Goal: Navigation & Orientation: Go to known website

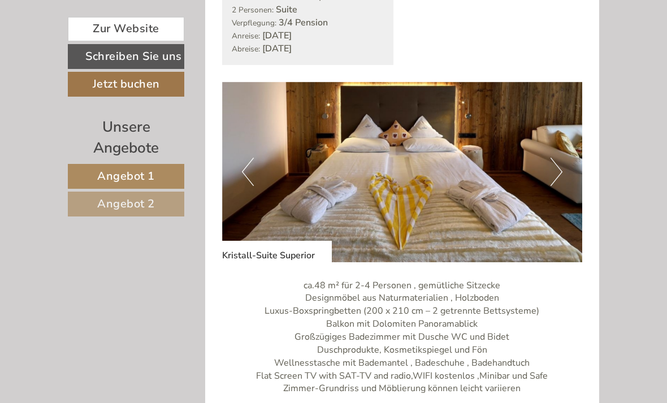
scroll to position [608, 0]
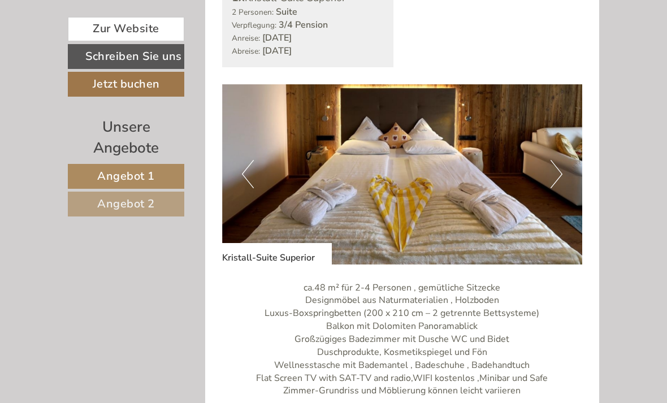
click at [554, 188] on button "Next" at bounding box center [557, 174] width 12 height 28
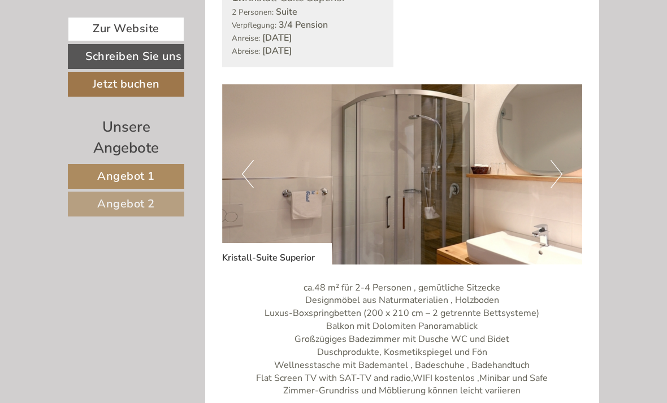
click at [560, 188] on button "Next" at bounding box center [557, 174] width 12 height 28
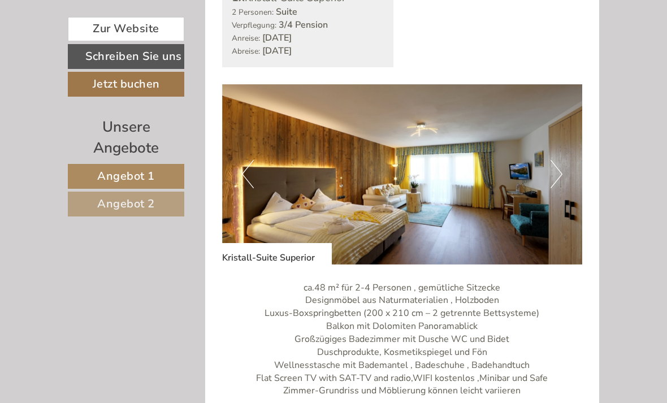
click at [560, 188] on button "Next" at bounding box center [557, 174] width 12 height 28
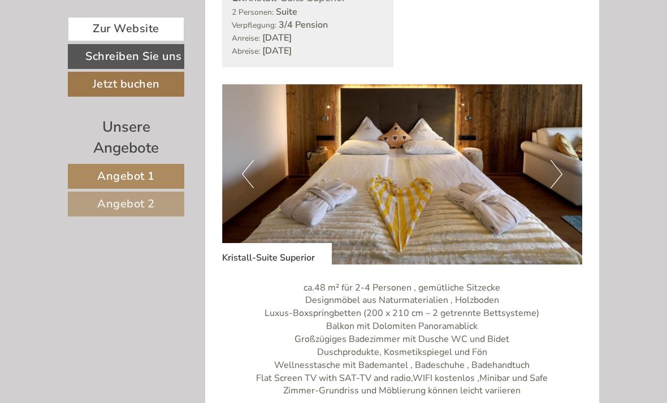
click at [562, 196] on img at bounding box center [402, 174] width 361 height 180
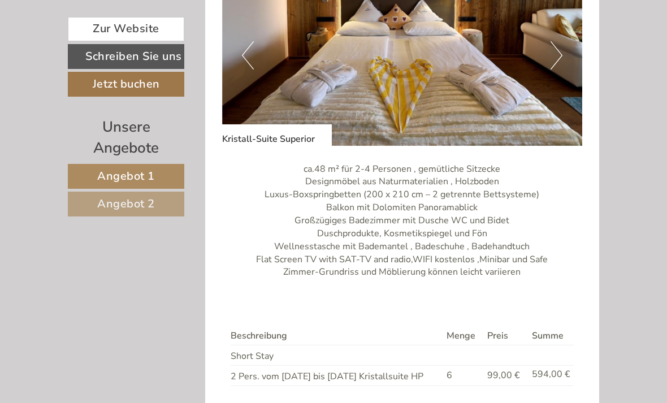
scroll to position [727, 0]
click at [557, 69] on button "Next" at bounding box center [557, 55] width 12 height 28
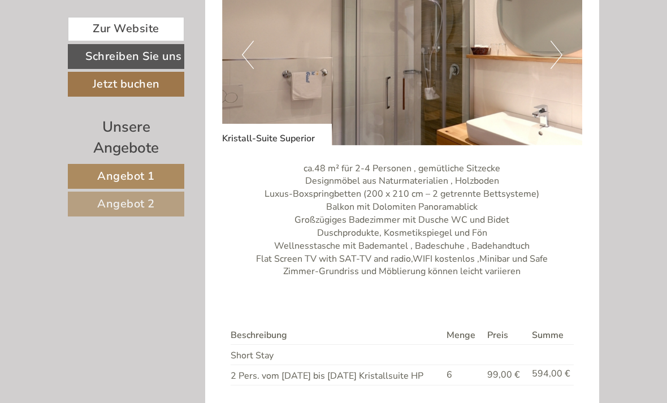
click at [558, 69] on button "Next" at bounding box center [557, 55] width 12 height 28
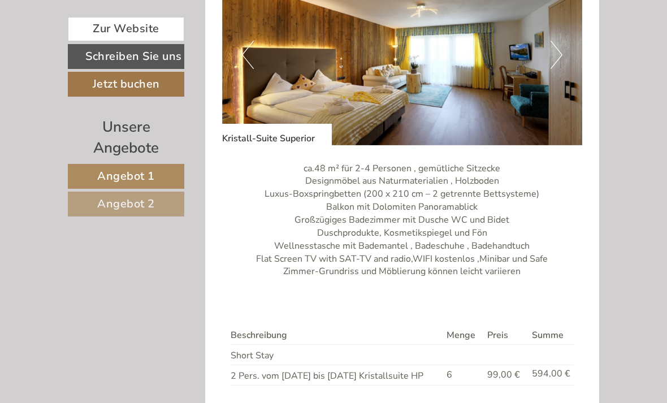
click at [552, 69] on button "Next" at bounding box center [557, 55] width 12 height 28
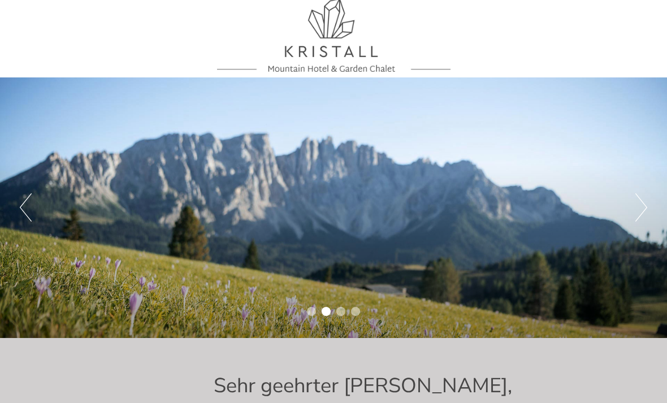
scroll to position [0, 0]
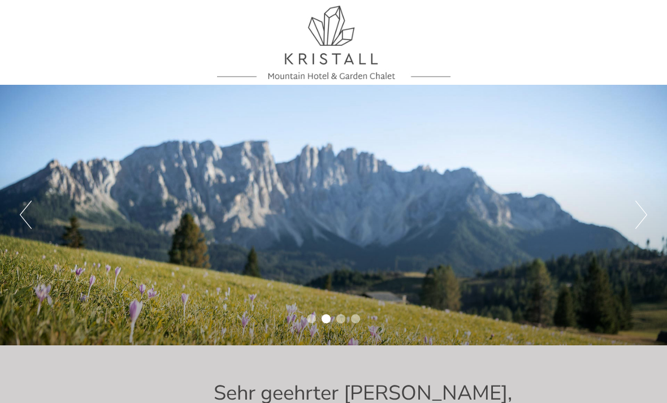
click at [580, 187] on div "Previous Next 1 2 3 4" at bounding box center [333, 215] width 667 height 261
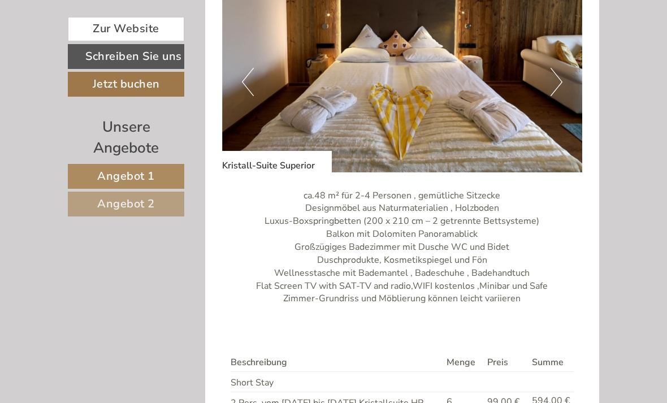
scroll to position [658, 0]
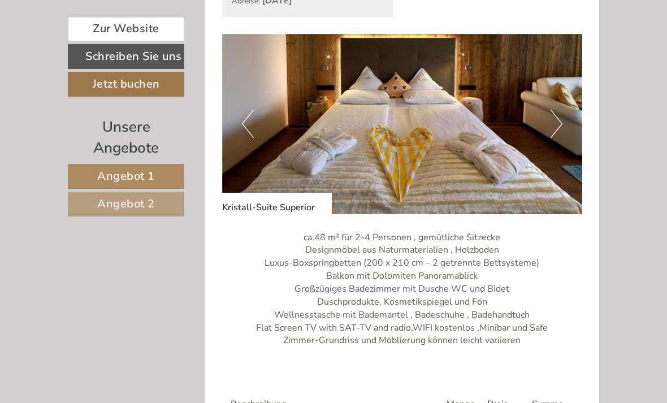
click at [551, 138] on button "Next" at bounding box center [557, 124] width 12 height 28
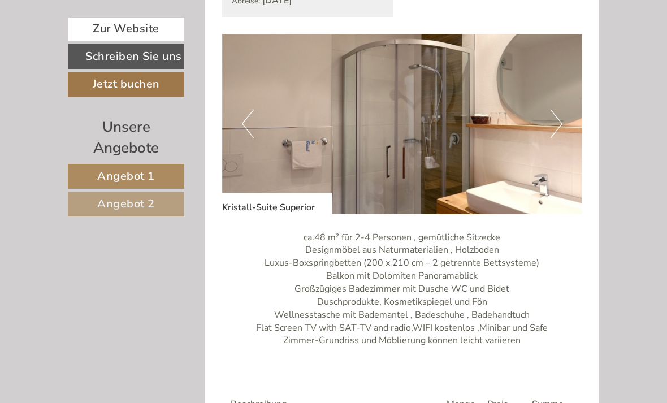
click at [562, 138] on button "Next" at bounding box center [557, 124] width 12 height 28
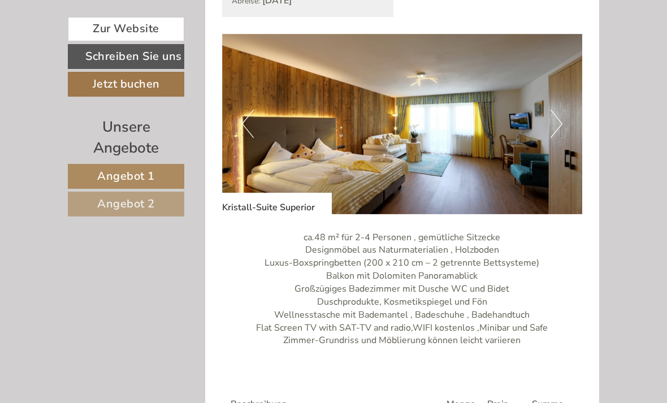
click at [560, 138] on button "Next" at bounding box center [557, 124] width 12 height 28
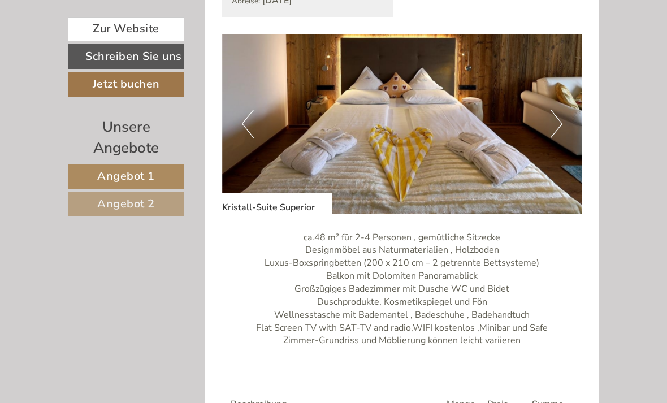
click at [554, 138] on button "Next" at bounding box center [557, 124] width 12 height 28
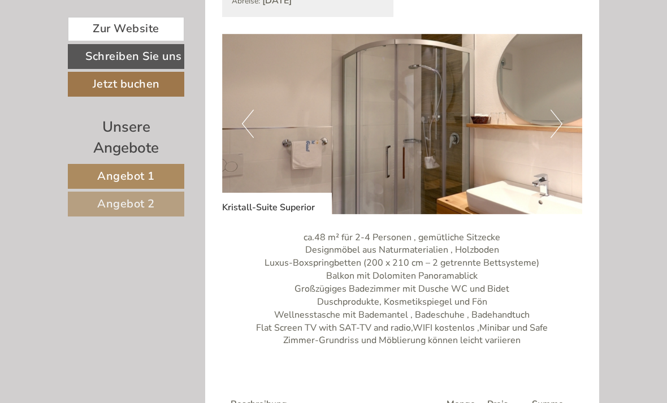
click at [554, 138] on button "Next" at bounding box center [557, 124] width 12 height 28
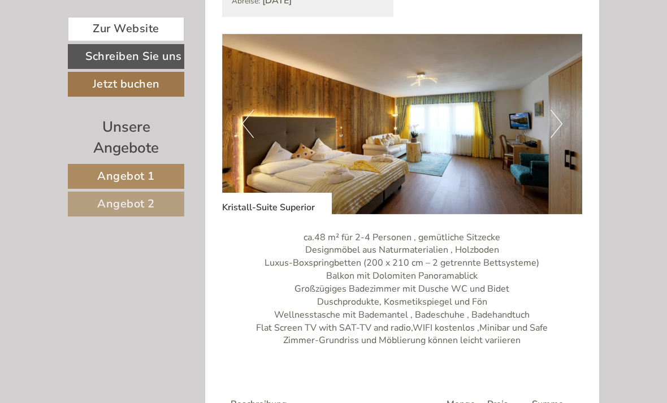
click at [553, 138] on button "Next" at bounding box center [557, 124] width 12 height 28
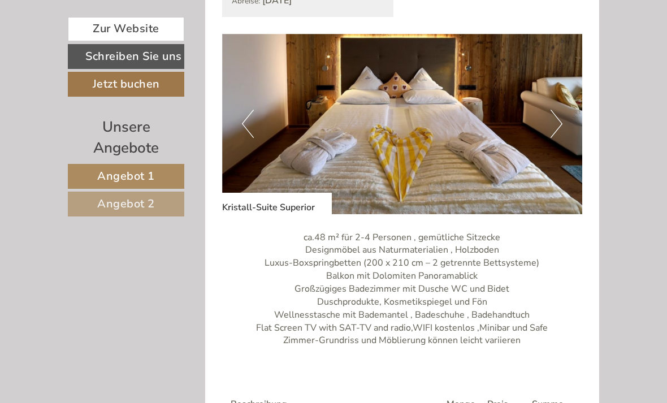
click at [551, 138] on button "Next" at bounding box center [557, 124] width 12 height 28
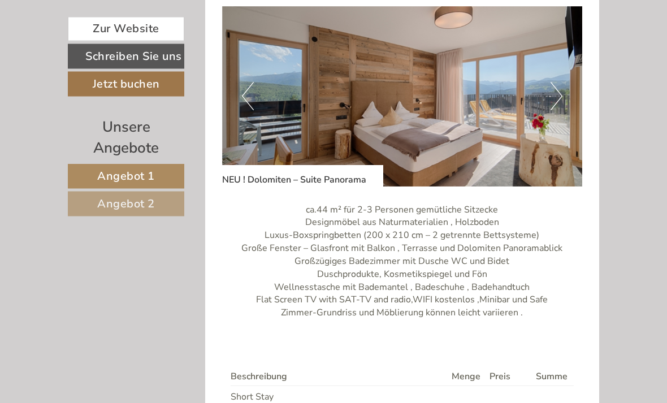
scroll to position [1444, 0]
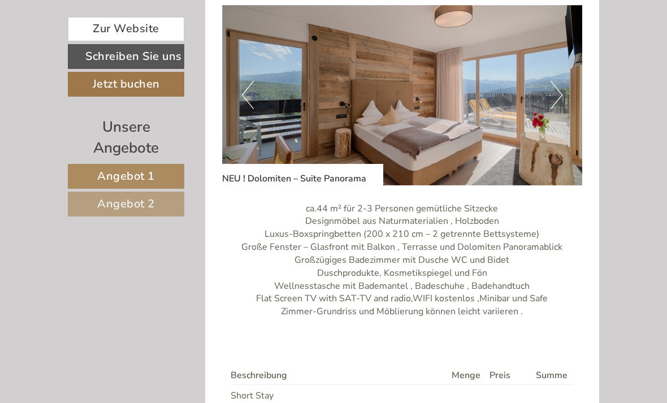
click at [552, 109] on button "Next" at bounding box center [557, 95] width 12 height 28
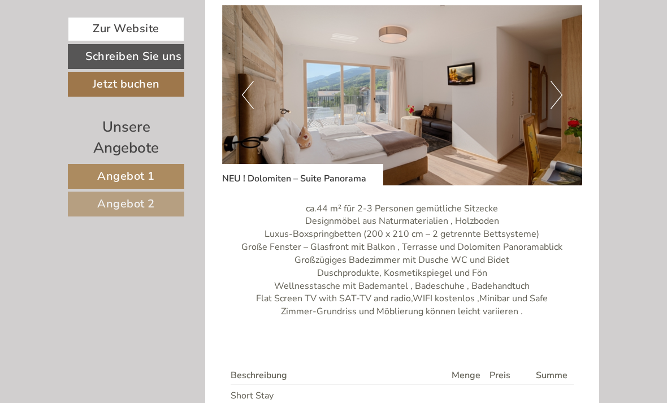
click at [551, 109] on button "Next" at bounding box center [557, 95] width 12 height 28
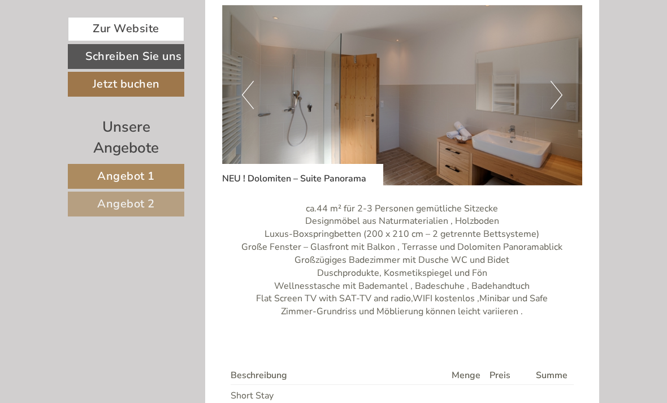
click at [551, 109] on button "Next" at bounding box center [557, 95] width 12 height 28
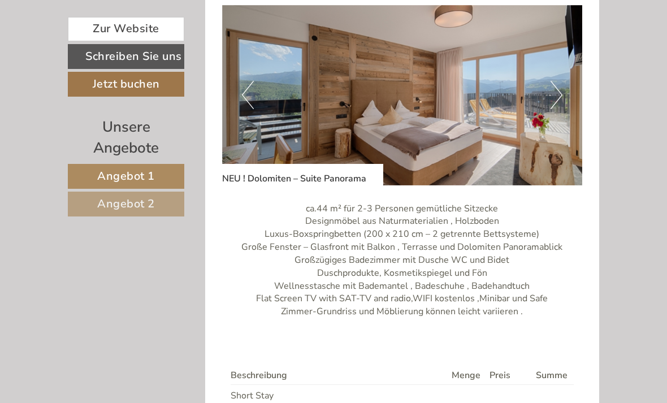
click at [554, 109] on button "Next" at bounding box center [557, 95] width 12 height 28
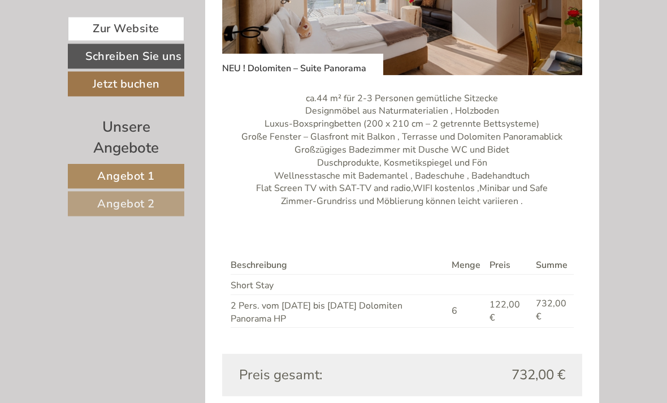
scroll to position [1554, 0]
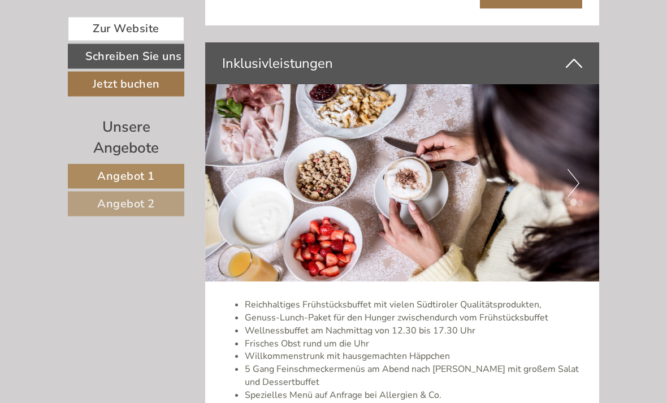
scroll to position [1983, 0]
click at [570, 197] on button "Next" at bounding box center [573, 183] width 12 height 28
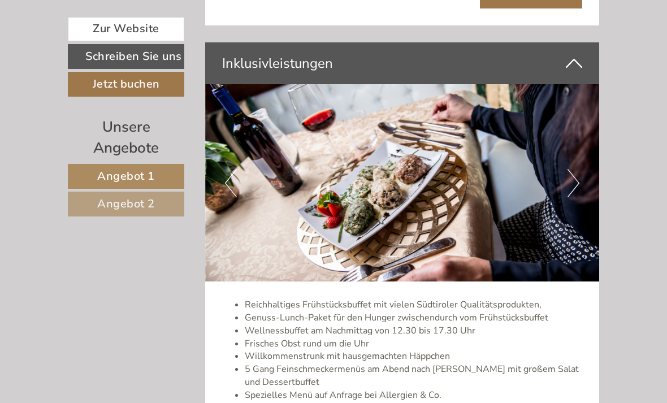
click at [573, 197] on button "Next" at bounding box center [573, 183] width 12 height 28
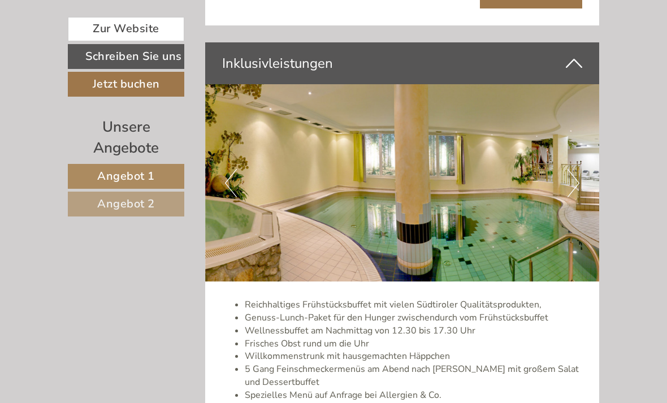
click at [575, 197] on button "Next" at bounding box center [573, 183] width 12 height 28
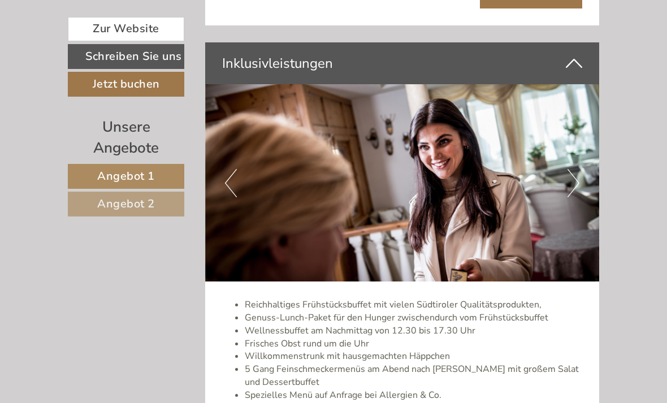
click at [575, 197] on button "Next" at bounding box center [573, 183] width 12 height 28
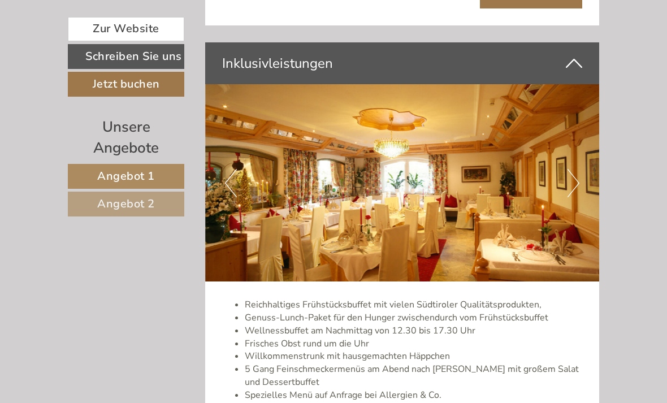
click at [574, 197] on button "Next" at bounding box center [573, 183] width 12 height 28
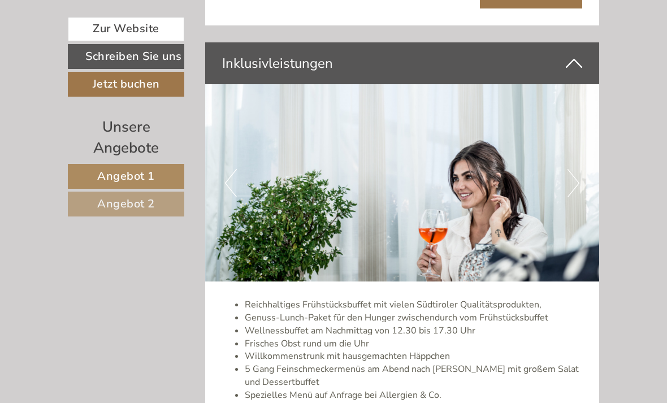
click at [570, 197] on button "Next" at bounding box center [573, 183] width 12 height 28
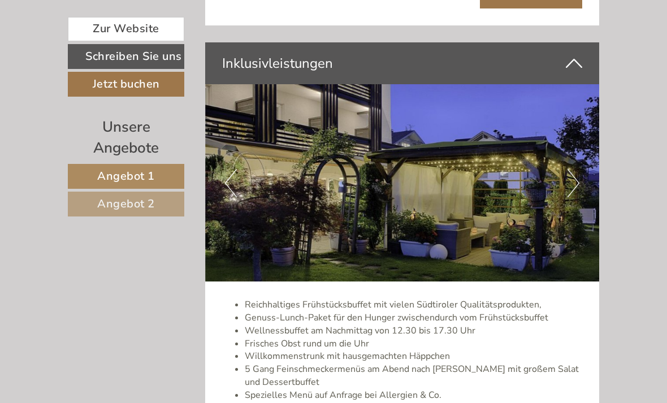
click at [574, 197] on button "Next" at bounding box center [573, 183] width 12 height 28
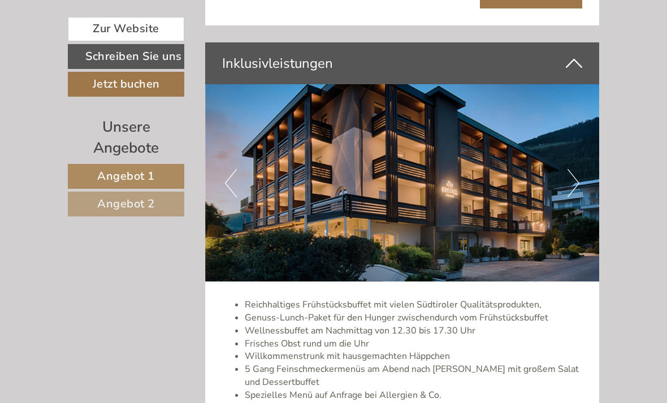
click at [576, 197] on button "Next" at bounding box center [573, 183] width 12 height 28
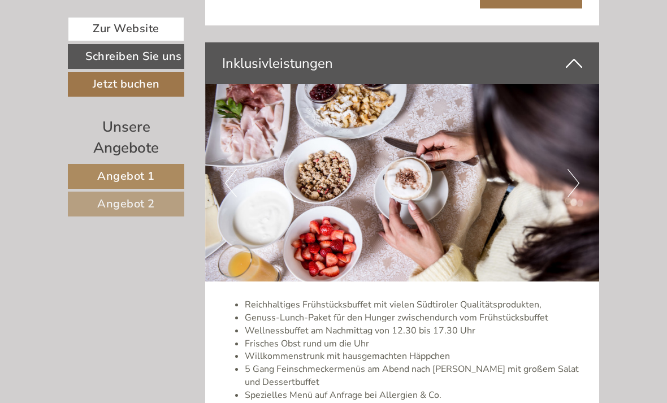
click at [571, 197] on button "Next" at bounding box center [573, 183] width 12 height 28
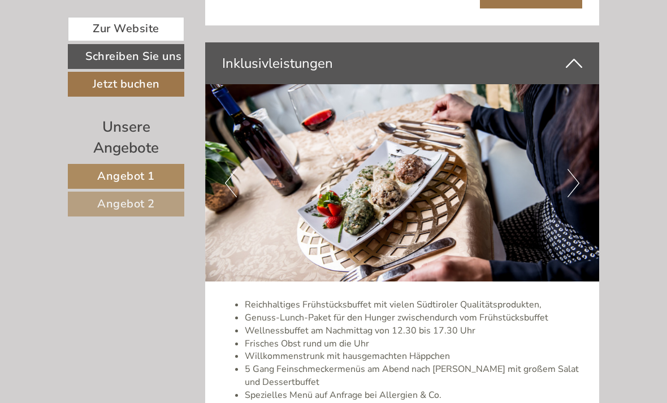
click at [571, 197] on button "Next" at bounding box center [573, 183] width 12 height 28
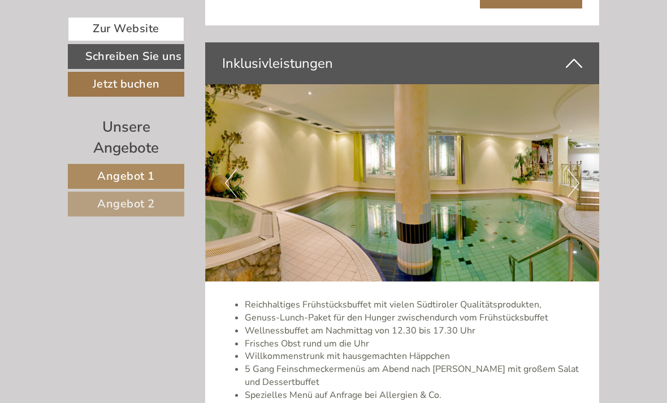
click at [579, 216] on img at bounding box center [402, 182] width 395 height 197
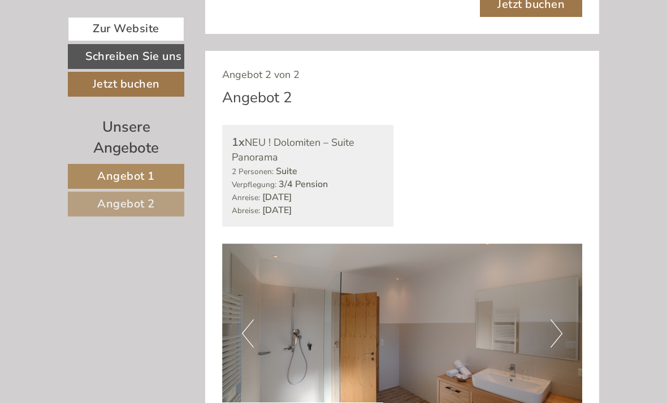
scroll to position [1139, 0]
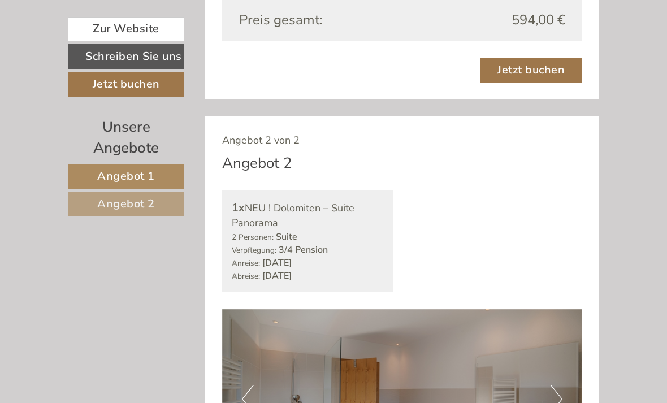
click at [166, 25] on link "Zur Website" at bounding box center [126, 29] width 116 height 24
click at [99, 31] on link "Zur Website" at bounding box center [126, 29] width 116 height 24
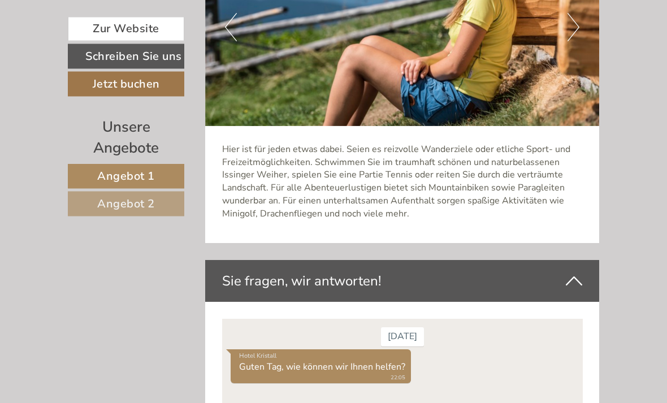
scroll to position [2809, 0]
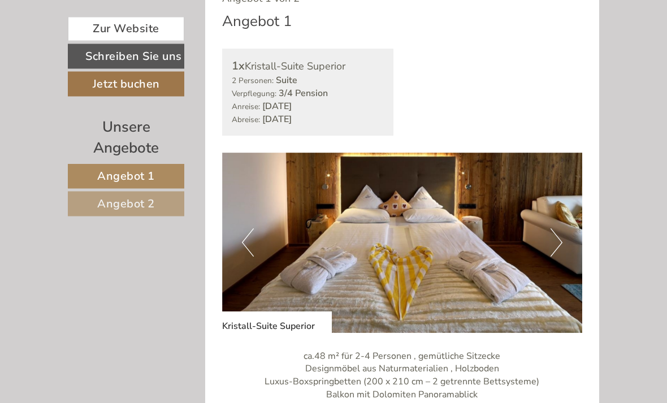
scroll to position [539, 0]
click at [551, 257] on button "Next" at bounding box center [557, 242] width 12 height 28
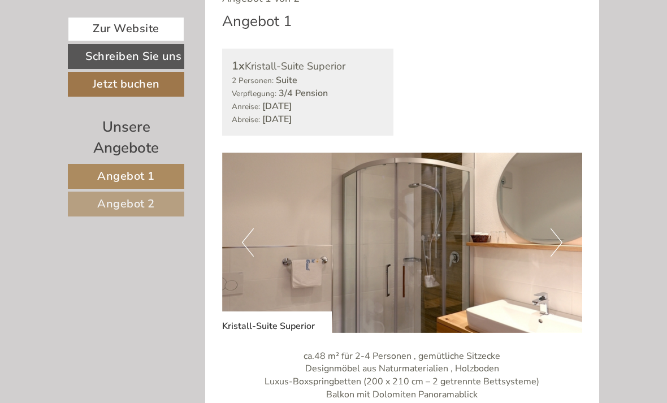
click at [552, 257] on button "Next" at bounding box center [557, 242] width 12 height 28
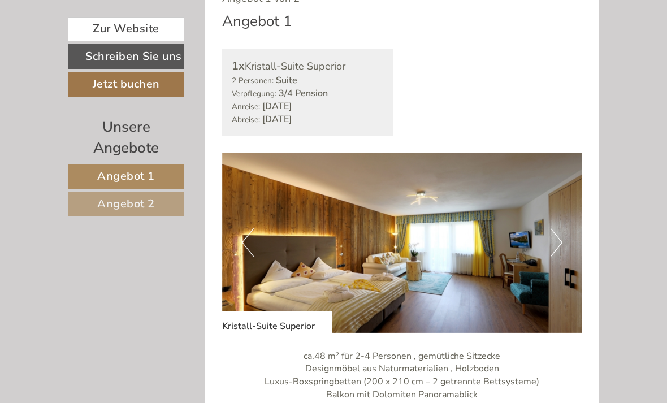
click at [556, 257] on button "Next" at bounding box center [557, 242] width 12 height 28
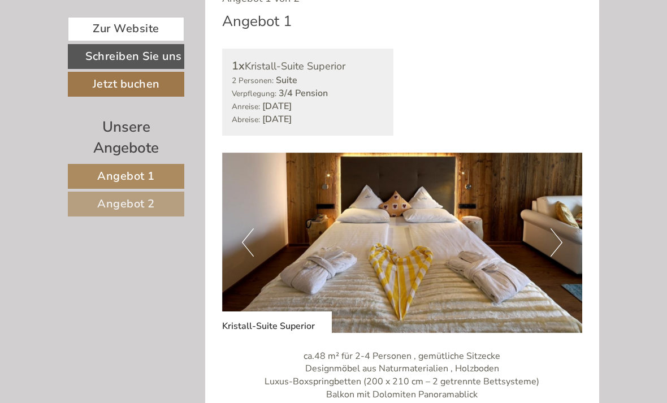
click at [560, 257] on button "Next" at bounding box center [557, 242] width 12 height 28
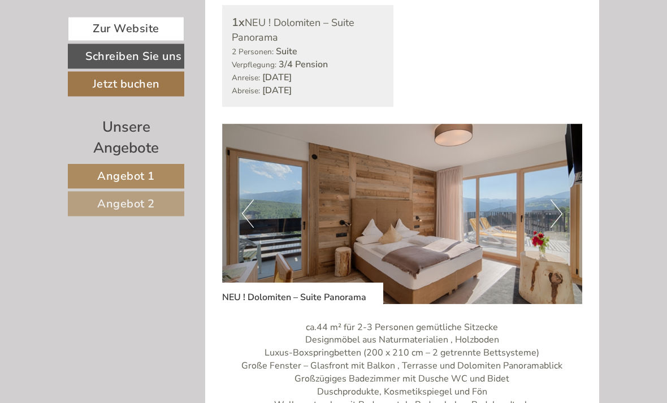
scroll to position [1330, 0]
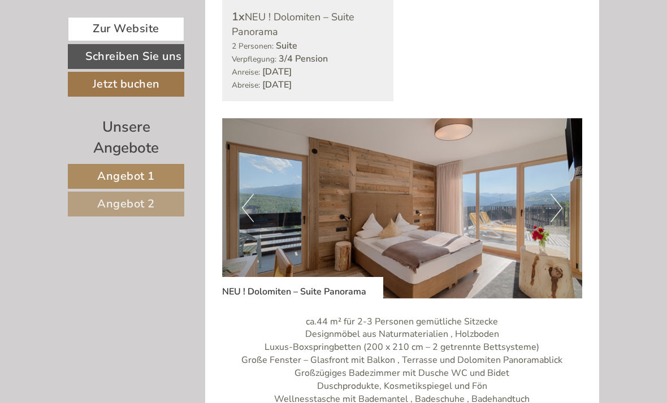
click at [553, 222] on button "Next" at bounding box center [557, 208] width 12 height 28
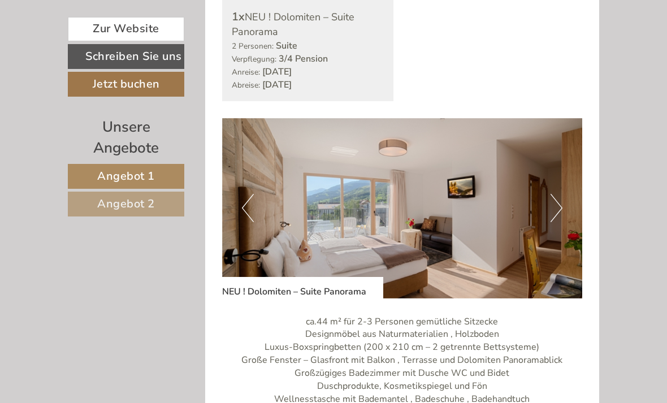
click at [553, 222] on button "Next" at bounding box center [557, 208] width 12 height 28
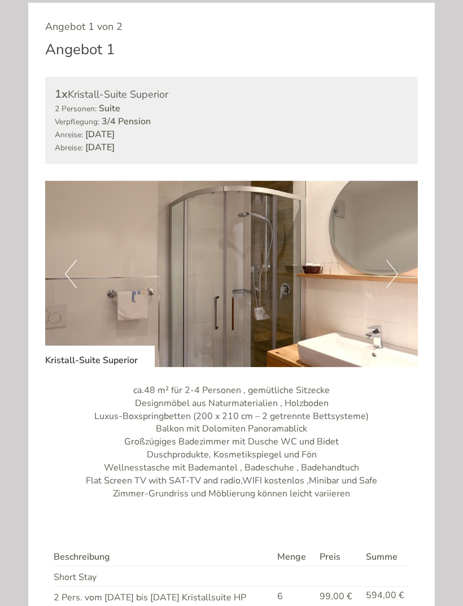
scroll to position [574, 0]
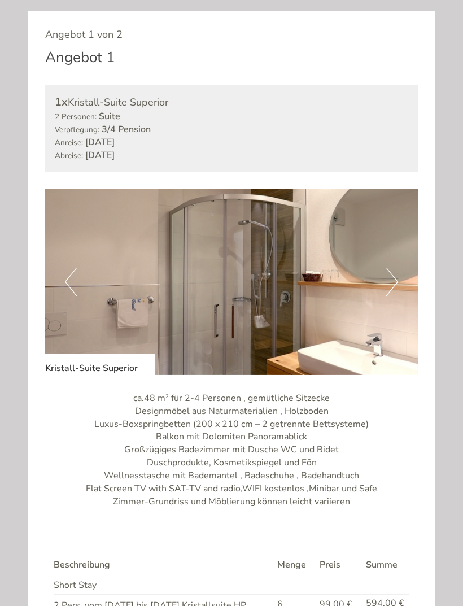
click at [402, 275] on img at bounding box center [231, 282] width 373 height 187
click at [391, 272] on button "Next" at bounding box center [393, 282] width 12 height 28
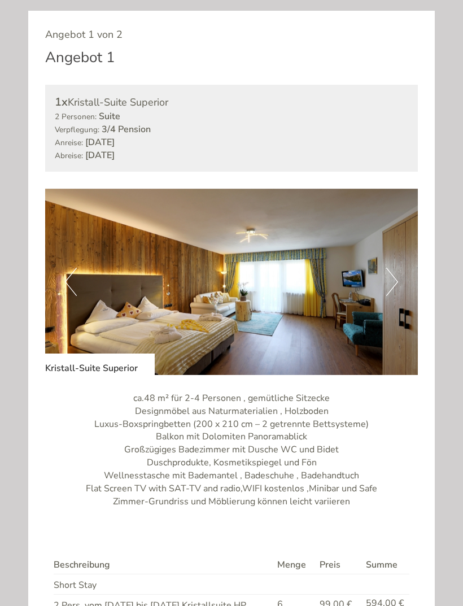
click at [385, 276] on img at bounding box center [231, 282] width 373 height 187
click at [381, 277] on img at bounding box center [231, 282] width 373 height 187
click at [376, 279] on img at bounding box center [231, 282] width 373 height 187
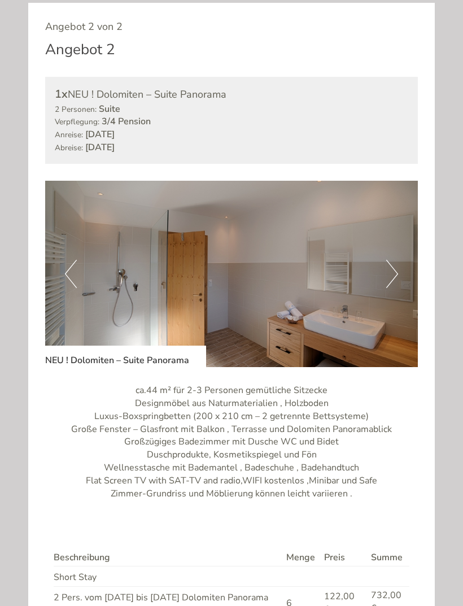
scroll to position [1330, 0]
click at [389, 270] on button "Next" at bounding box center [393, 275] width 12 height 28
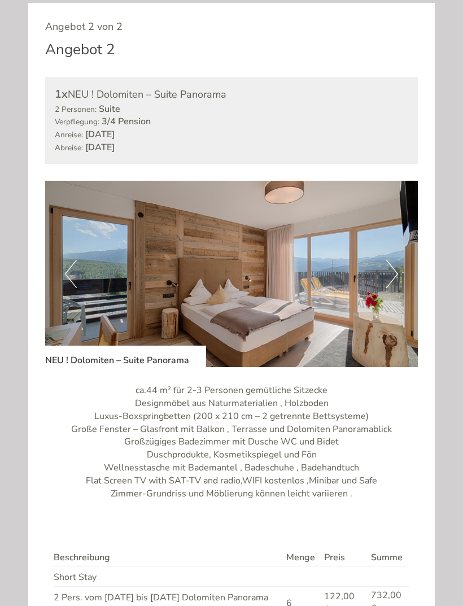
click at [385, 265] on img at bounding box center [231, 274] width 373 height 187
click at [395, 260] on button "Next" at bounding box center [393, 274] width 12 height 28
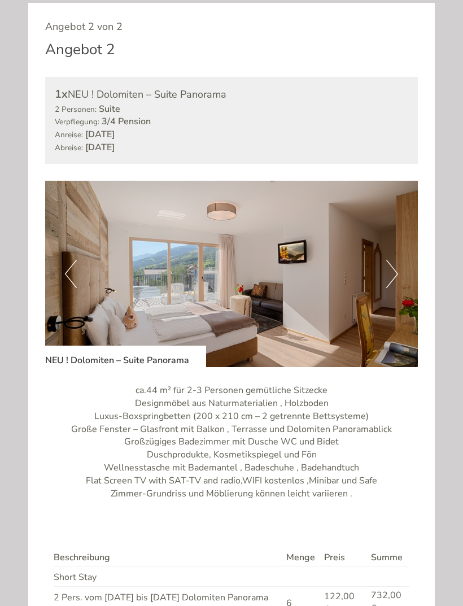
click at [393, 265] on button "Next" at bounding box center [393, 274] width 12 height 28
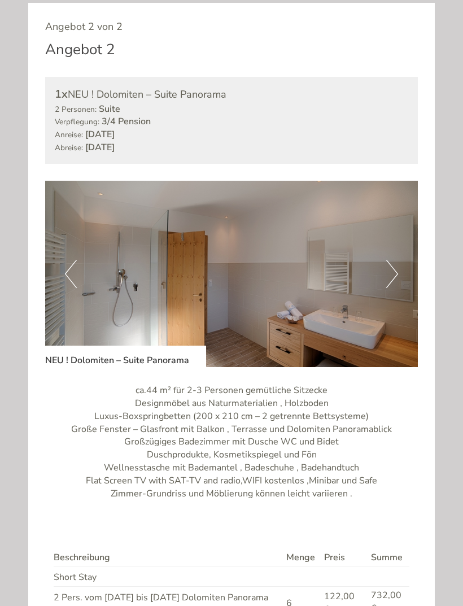
click at [390, 263] on button "Next" at bounding box center [393, 274] width 12 height 28
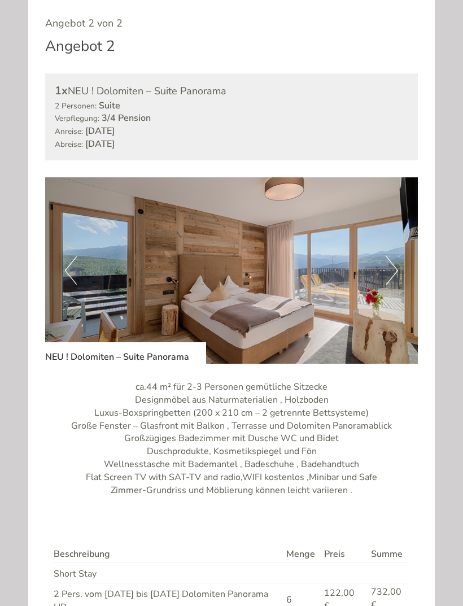
scroll to position [1330, 0]
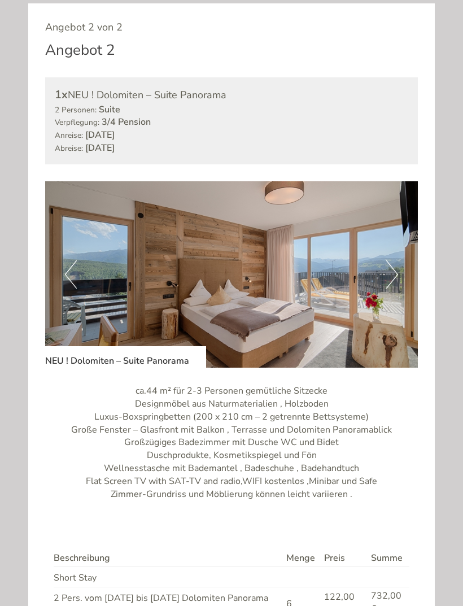
click at [395, 263] on button "Next" at bounding box center [393, 275] width 12 height 28
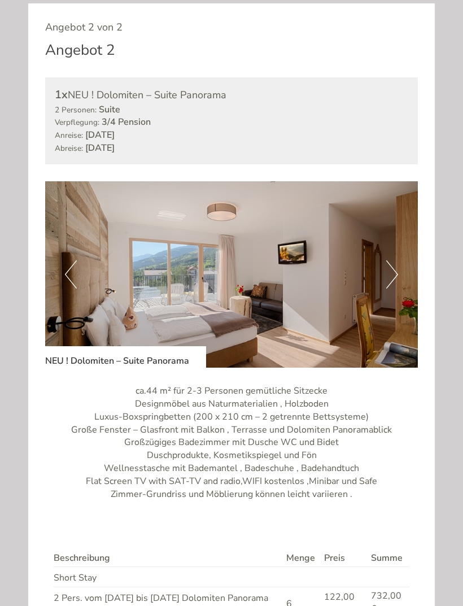
click at [394, 261] on button "Next" at bounding box center [393, 275] width 12 height 28
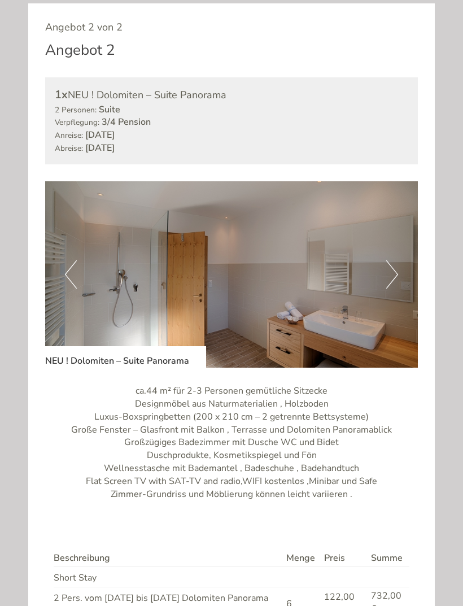
click at [392, 261] on button "Next" at bounding box center [393, 275] width 12 height 28
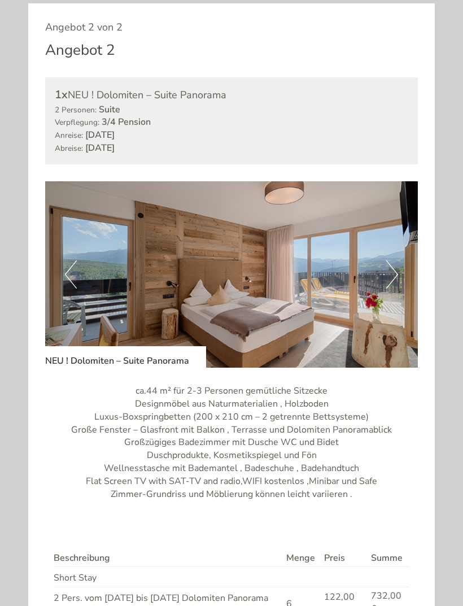
click at [390, 264] on button "Next" at bounding box center [393, 275] width 12 height 28
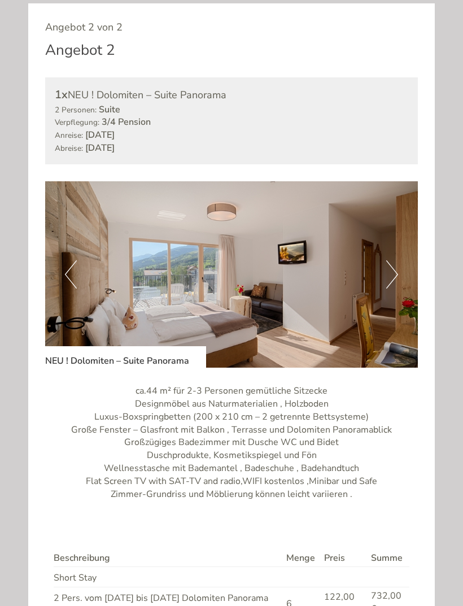
click at [382, 265] on img at bounding box center [231, 274] width 373 height 187
click at [387, 261] on button "Next" at bounding box center [393, 275] width 12 height 28
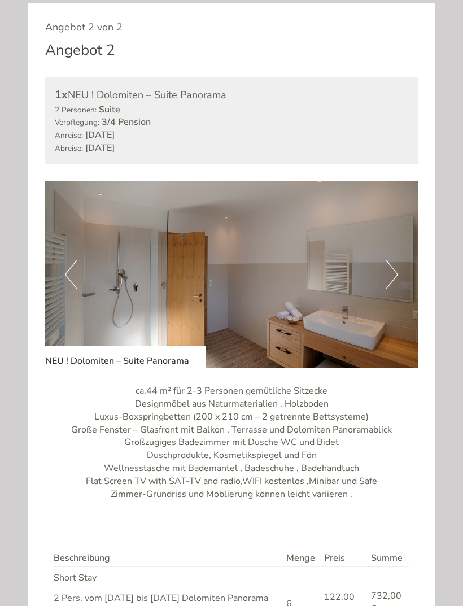
click at [392, 268] on button "Next" at bounding box center [393, 275] width 12 height 28
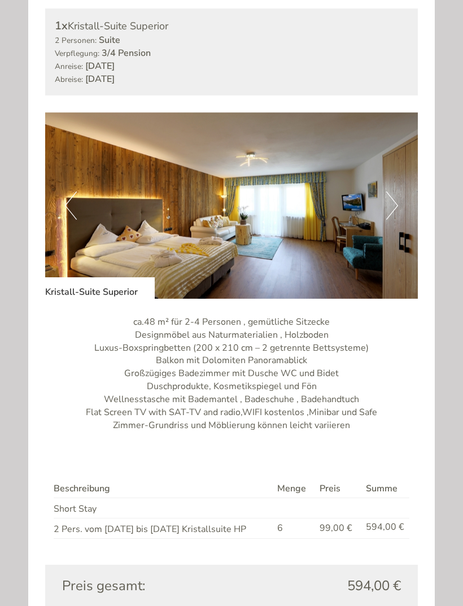
scroll to position [651, 0]
click at [393, 207] on button "Next" at bounding box center [393, 206] width 12 height 28
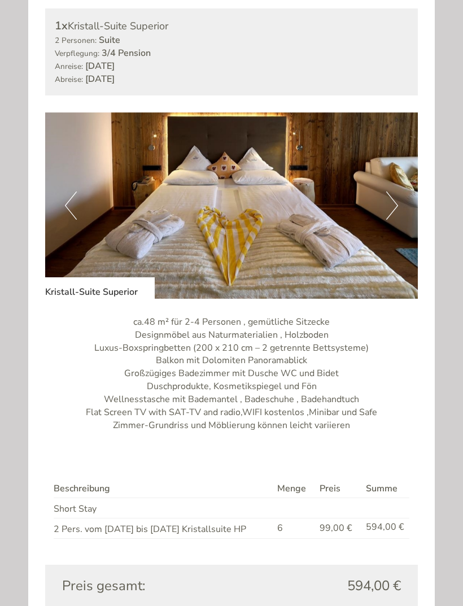
click at [397, 192] on button "Next" at bounding box center [393, 206] width 12 height 28
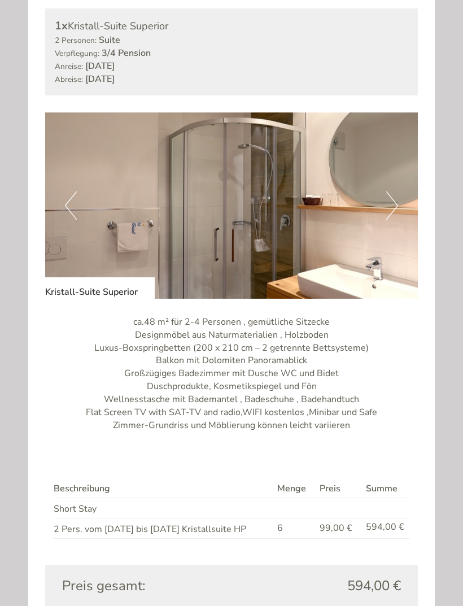
click at [402, 207] on img at bounding box center [231, 205] width 373 height 187
click at [392, 203] on button "Next" at bounding box center [393, 206] width 12 height 28
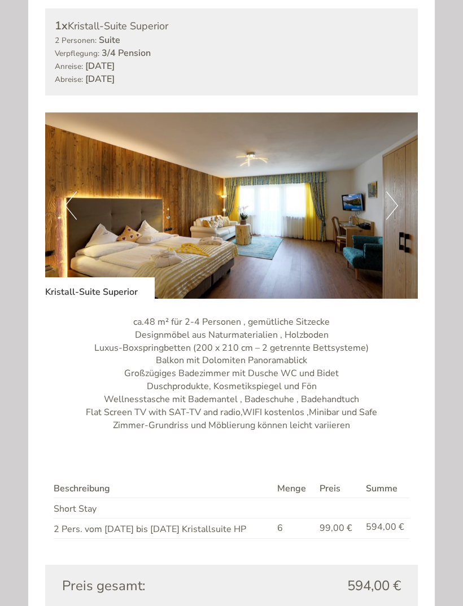
click at [390, 202] on button "Next" at bounding box center [393, 206] width 12 height 28
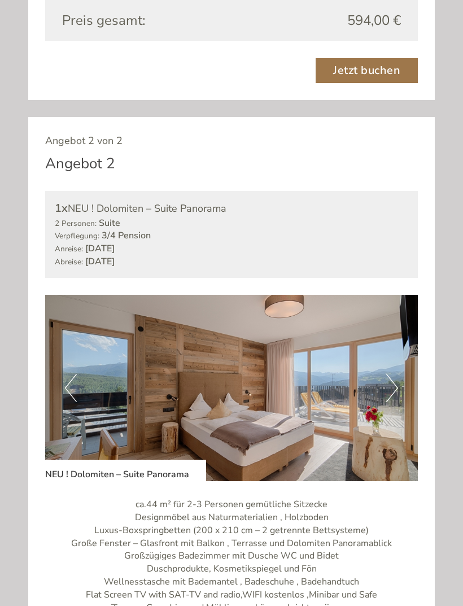
scroll to position [1220, 0]
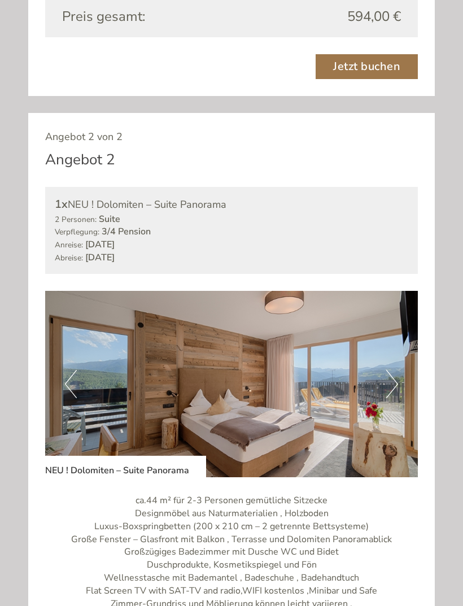
click at [384, 375] on img at bounding box center [231, 384] width 373 height 187
click at [389, 370] on button "Next" at bounding box center [393, 384] width 12 height 28
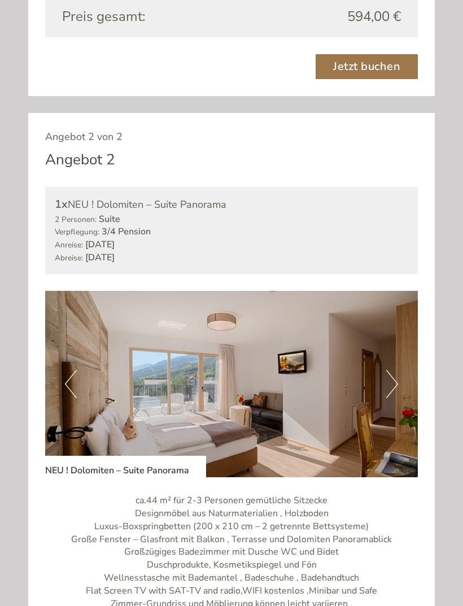
click at [384, 374] on img at bounding box center [231, 384] width 373 height 187
click at [384, 369] on img at bounding box center [231, 384] width 373 height 187
click at [390, 370] on button "Next" at bounding box center [393, 384] width 12 height 28
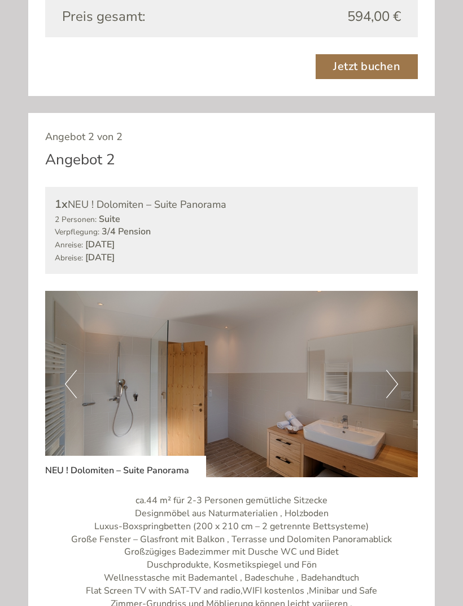
click at [267, 402] on img at bounding box center [231, 384] width 373 height 187
